Goal: Check status: Check status

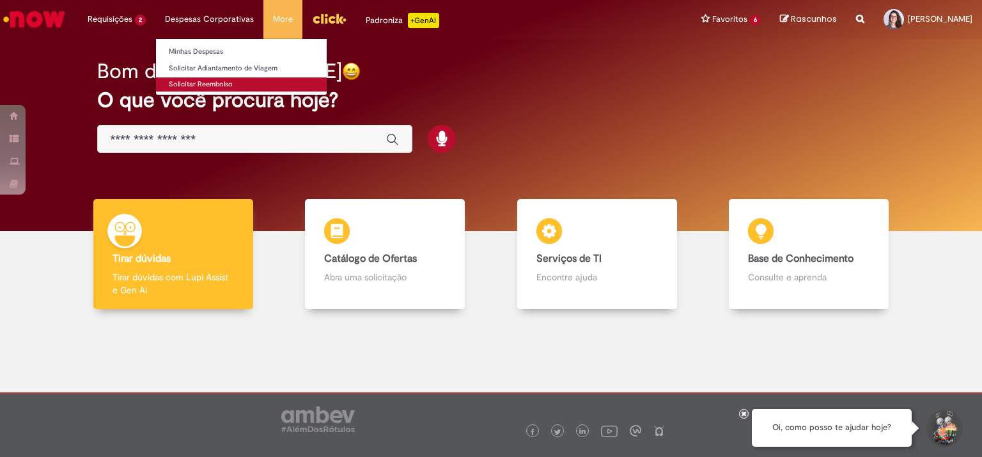
click at [201, 84] on link "Solicitar Reembolso" at bounding box center [241, 84] width 171 height 14
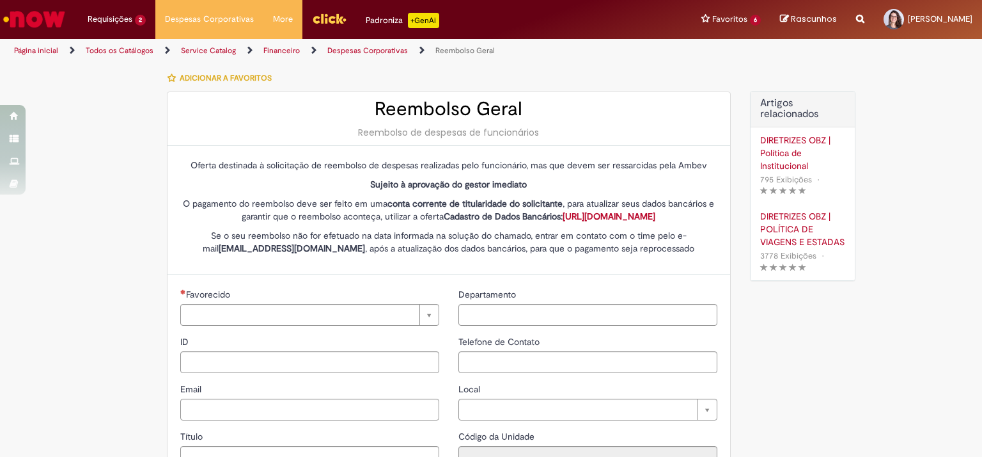
type input "********"
type input "**********"
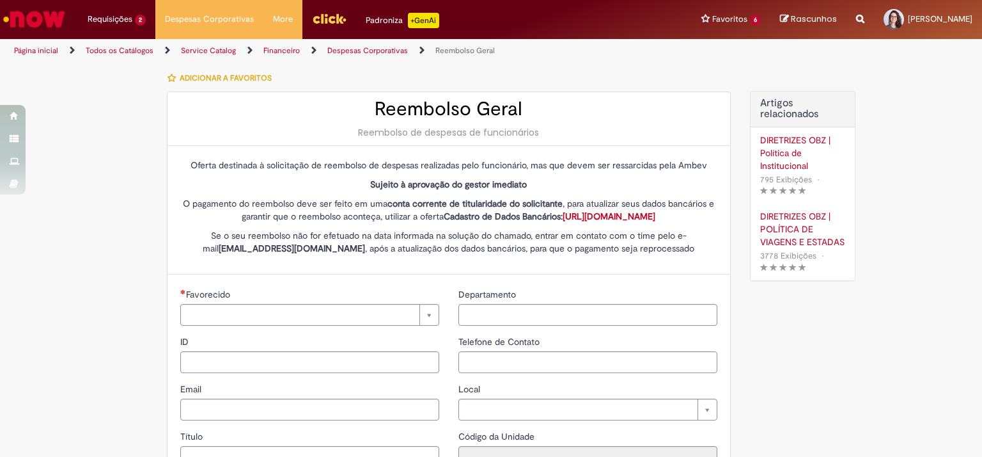
type input "****"
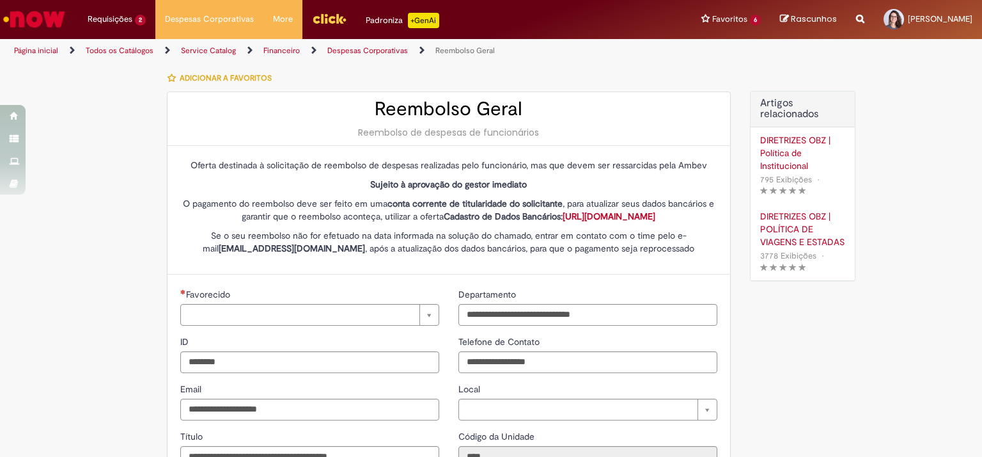
type input "**********"
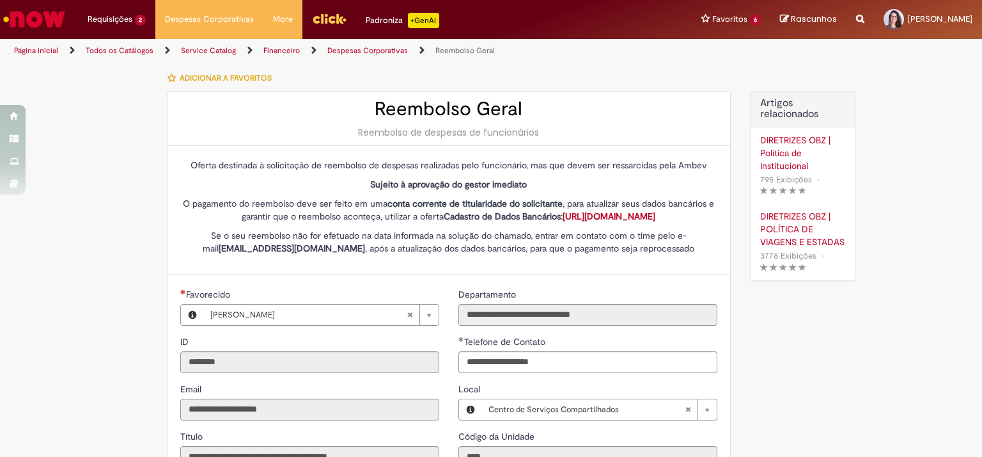
type input "**********"
drag, startPoint x: 240, startPoint y: 200, endPoint x: 505, endPoint y: 204, distance: 265.4
click at [505, 204] on p "O pagamento do reembolso deve ser feito em uma conta corrente de titularidade d…" at bounding box center [448, 210] width 537 height 26
click at [490, 201] on strong "conta corrente de titularidade do solicitante" at bounding box center [474, 204] width 175 height 12
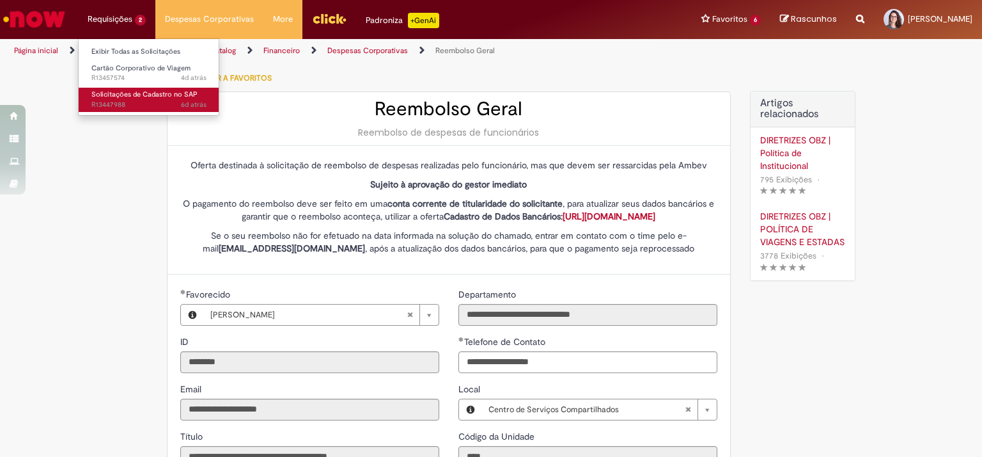
click at [114, 99] on link "Solicitações de Cadastro no SAP 6d atrás 6 dias atrás R13447988" at bounding box center [149, 100] width 141 height 24
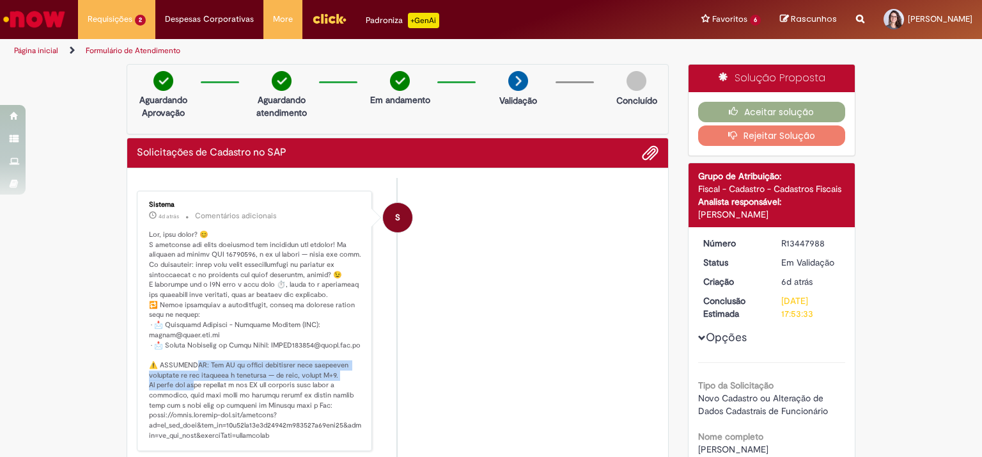
drag, startPoint x: 189, startPoint y: 370, endPoint x: 204, endPoint y: 395, distance: 29.0
click at [203, 394] on p "Histórico de tíquete" at bounding box center [255, 335] width 213 height 211
click at [223, 407] on p "Histórico de tíquete" at bounding box center [255, 335] width 213 height 211
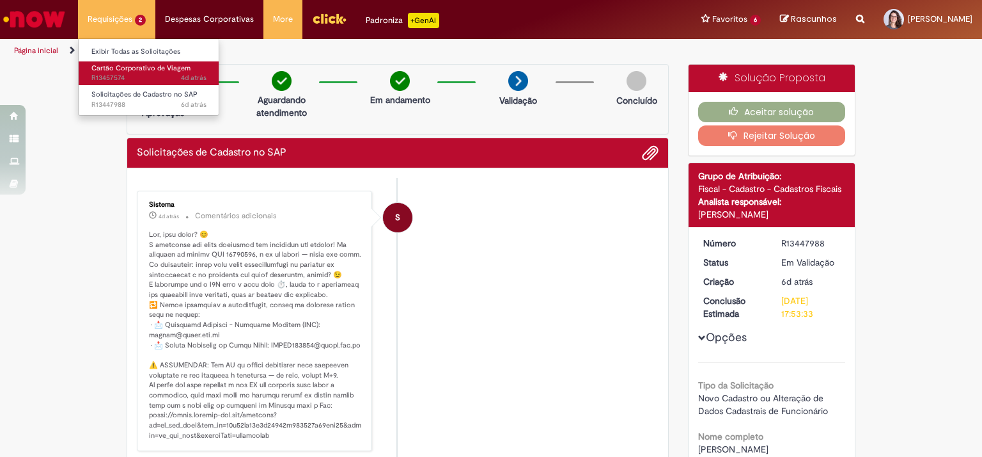
click at [111, 65] on span "Cartão Corporativo de Viagem" at bounding box center [140, 68] width 99 height 10
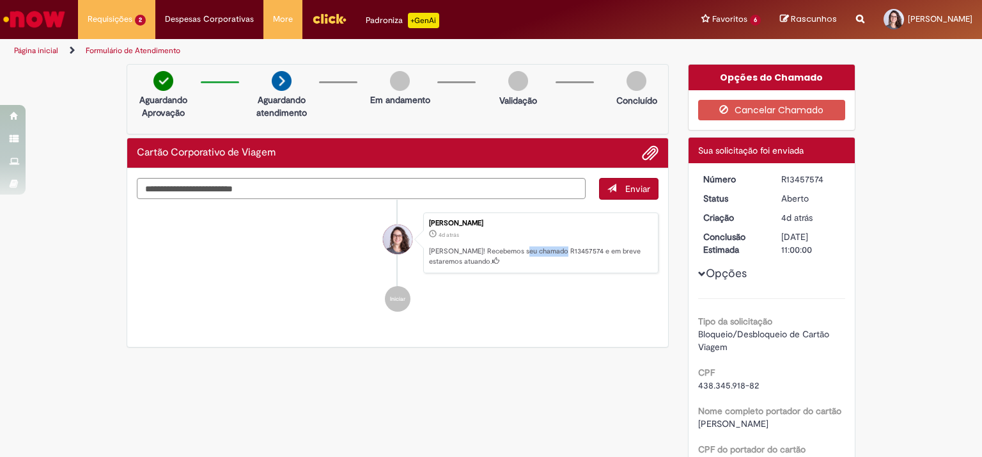
drag, startPoint x: 520, startPoint y: 253, endPoint x: 552, endPoint y: 246, distance: 33.2
click at [552, 246] on p "[PERSON_NAME]! Recebemos seu chamado R13457574 e em breve estaremos atuando." at bounding box center [540, 256] width 223 height 20
copy p "R13457574"
click at [294, 269] on li "[PERSON_NAME] 4d atrás 4 dias atrás [PERSON_NAME]! Recebemos seu chamado R13457…" at bounding box center [398, 242] width 522 height 61
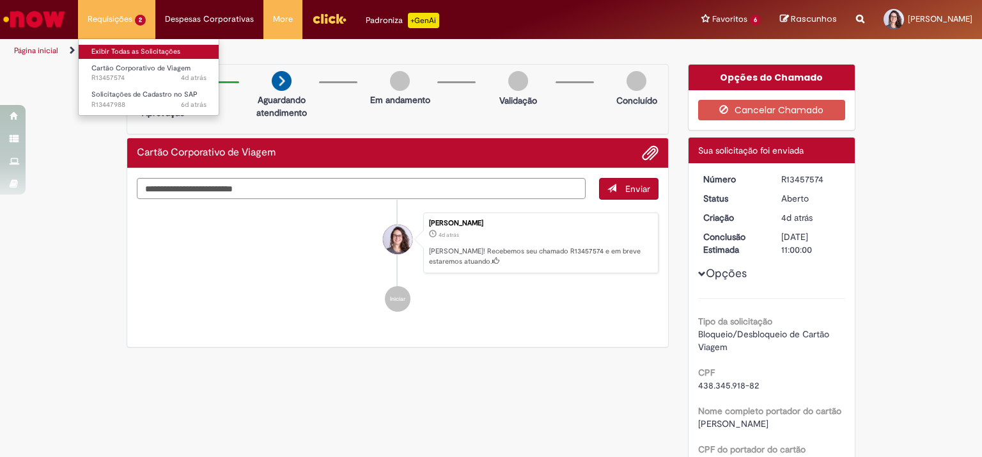
click at [121, 56] on link "Exibir Todas as Solicitações" at bounding box center [149, 52] width 141 height 14
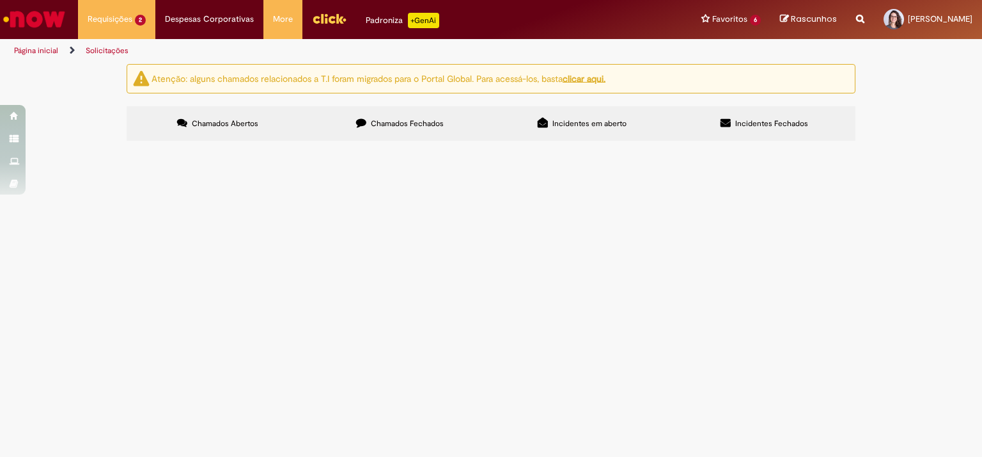
click at [354, 125] on label "Chamados Fechados" at bounding box center [400, 123] width 182 height 35
click at [0, 0] on span "Boa tarde. Solicito o cartão corporativo devido a uma viagem que farei para os …" at bounding box center [0, 0] width 0 height 0
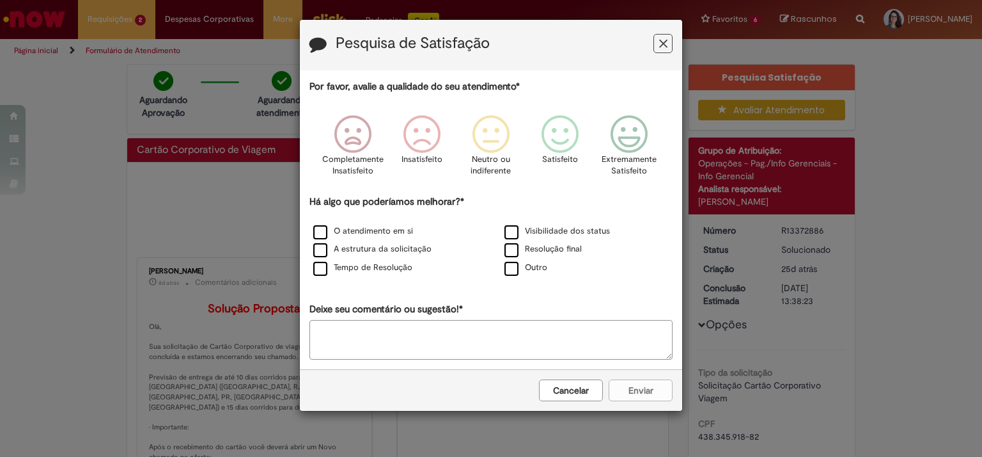
click at [662, 40] on icon "Feedback" at bounding box center [663, 43] width 8 height 13
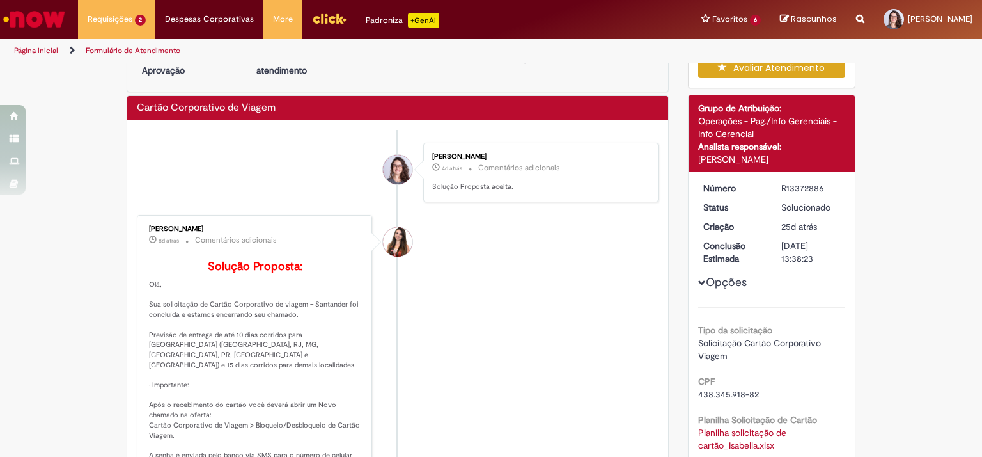
scroll to position [128, 0]
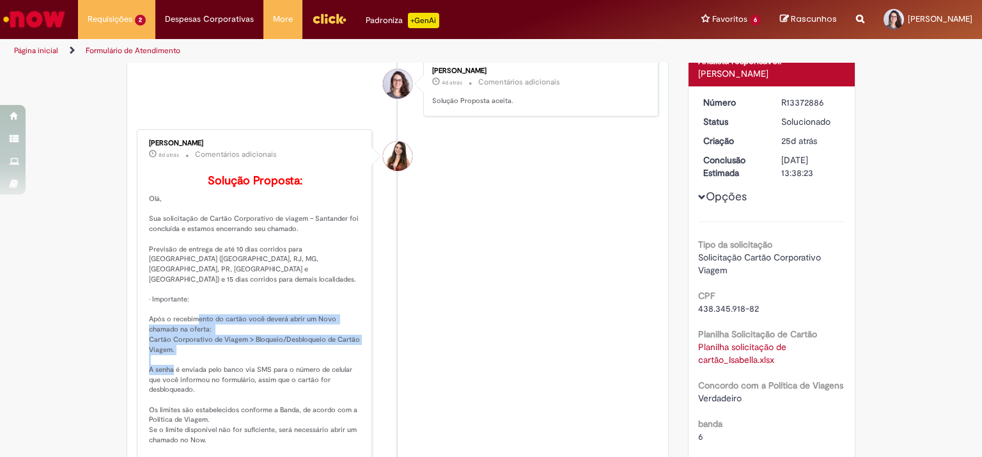
drag, startPoint x: 165, startPoint y: 336, endPoint x: 182, endPoint y: 374, distance: 41.8
click at [182, 374] on p "Solução Proposta: [GEOGRAPHIC_DATA], Sua solicitação de Cartão Corporativo de v…" at bounding box center [255, 350] width 213 height 350
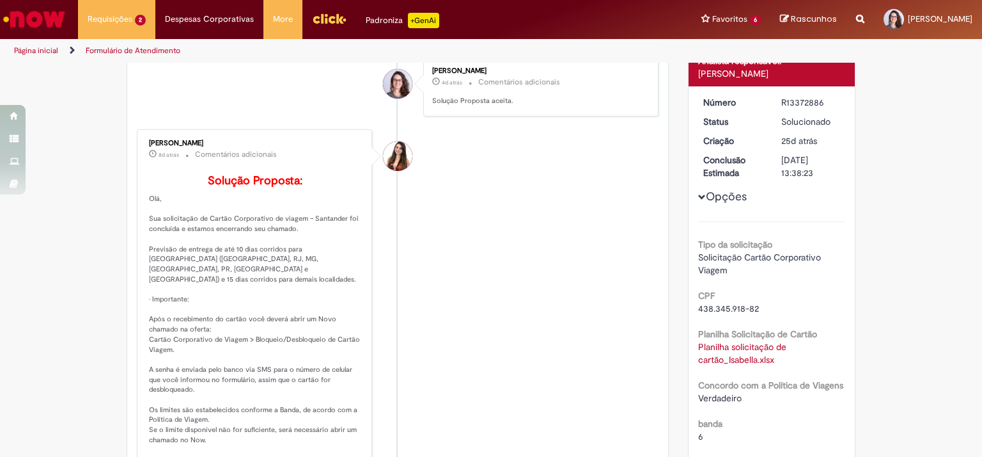
click at [207, 380] on p "Solução Proposta: [GEOGRAPHIC_DATA], Sua solicitação de Cartão Corporativo de v…" at bounding box center [255, 350] width 213 height 350
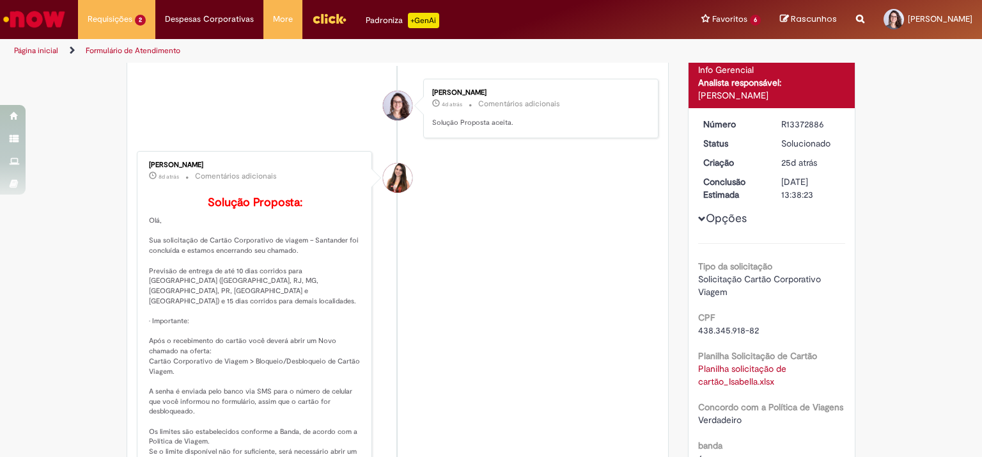
scroll to position [0, 0]
